Goal: Task Accomplishment & Management: Manage account settings

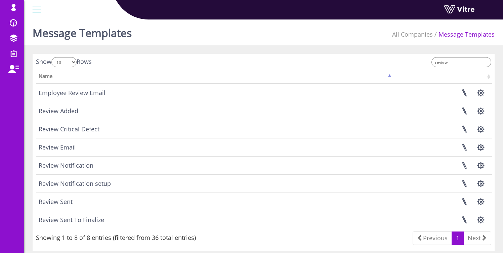
scroll to position [15, 0]
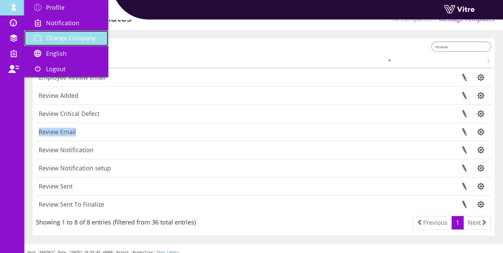
click at [71, 42] on span "Change Company" at bounding box center [71, 38] width 50 height 8
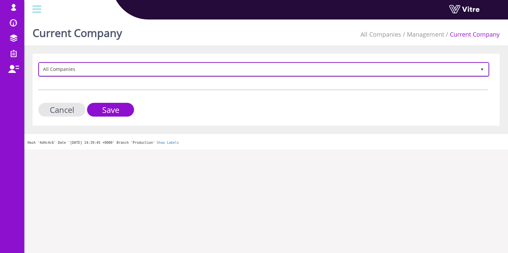
click at [74, 69] on span "All Companies" at bounding box center [257, 69] width 437 height 12
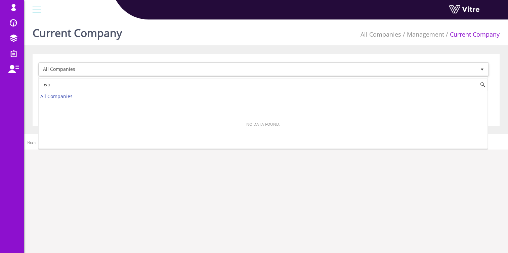
type input "פ"
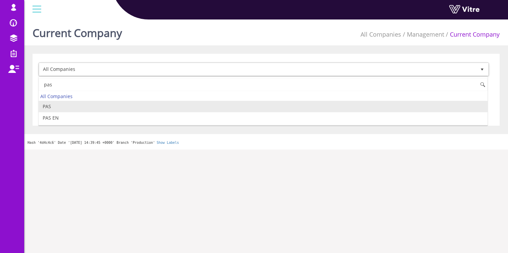
click at [58, 106] on li "PAS" at bounding box center [263, 106] width 449 height 11
type input "pas"
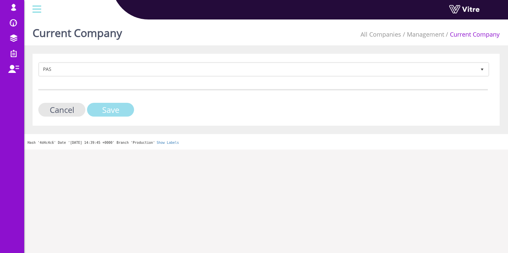
click at [112, 111] on input "Save" at bounding box center [110, 110] width 47 height 14
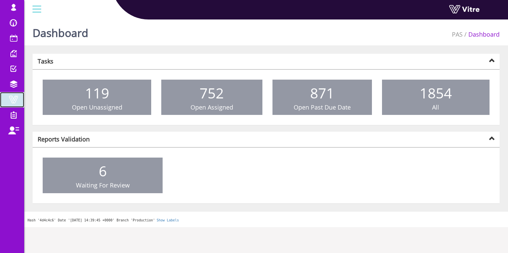
click at [15, 100] on span at bounding box center [13, 99] width 17 height 8
